Goal: Task Accomplishment & Management: Manage account settings

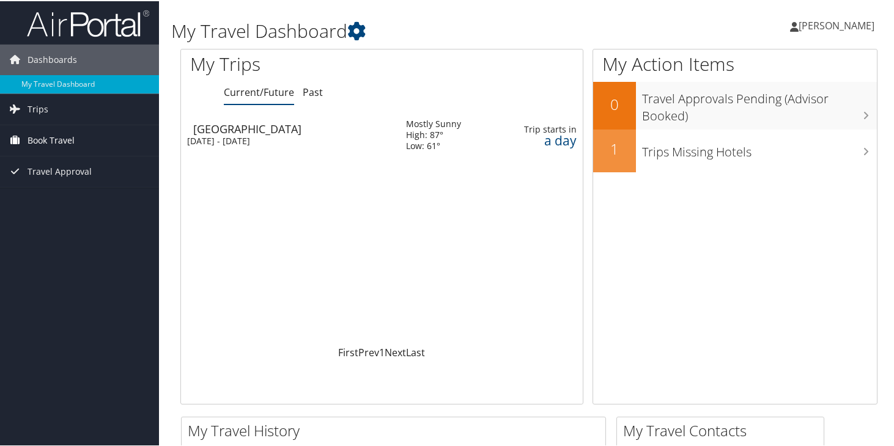
click at [48, 133] on span "Book Travel" at bounding box center [51, 139] width 47 height 31
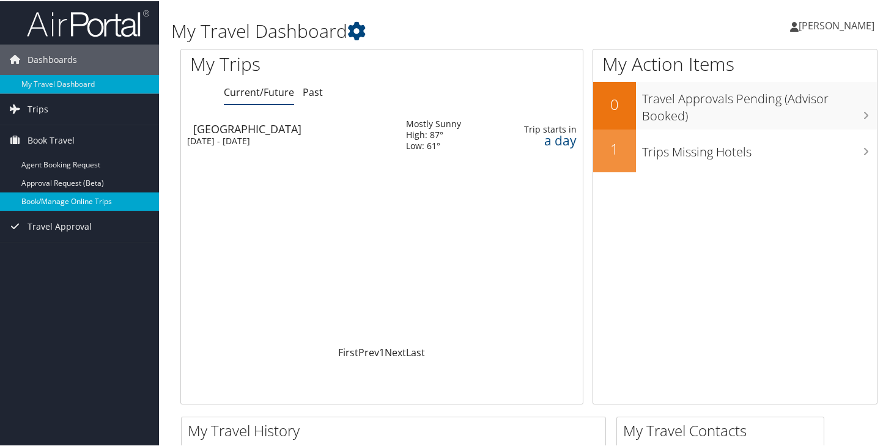
click at [89, 199] on link "Book/Manage Online Trips" at bounding box center [79, 200] width 159 height 18
click at [58, 106] on link "Trips" at bounding box center [79, 108] width 159 height 31
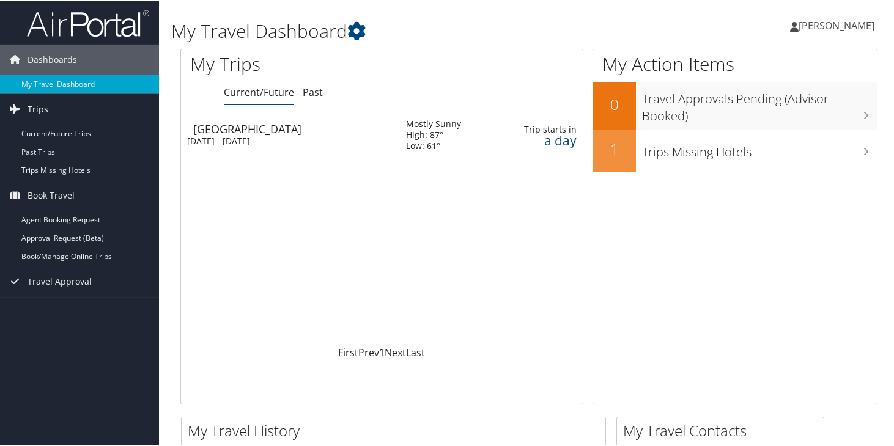
click at [314, 133] on div "Las Vegas" at bounding box center [293, 127] width 201 height 11
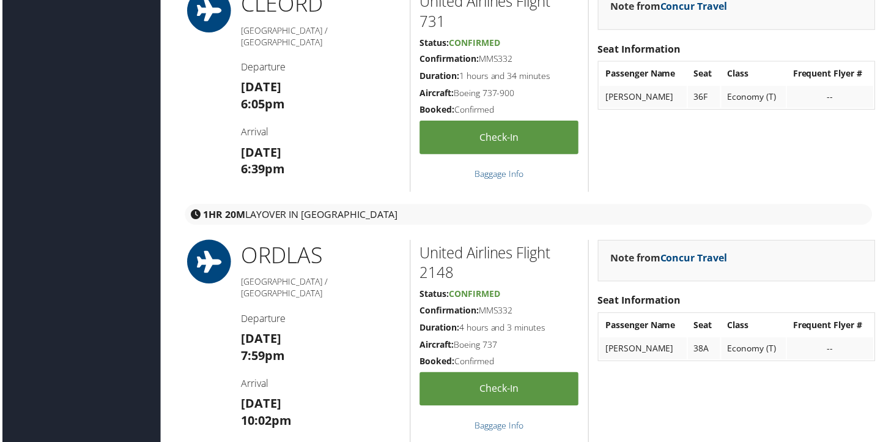
scroll to position [437, 0]
